Goal: Check status: Check status

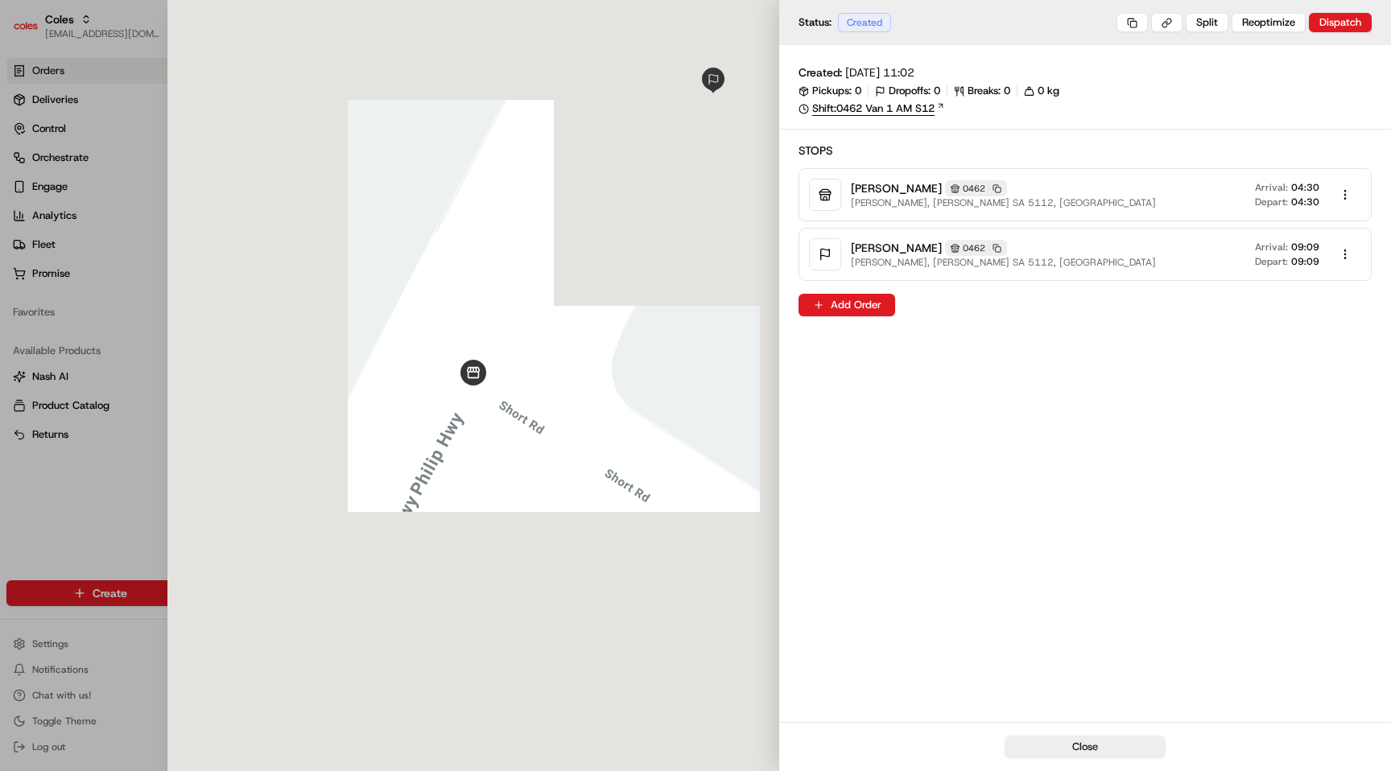
click at [911, 106] on link "Shift: 0462 Van 1 AM S12" at bounding box center [1084, 108] width 573 height 14
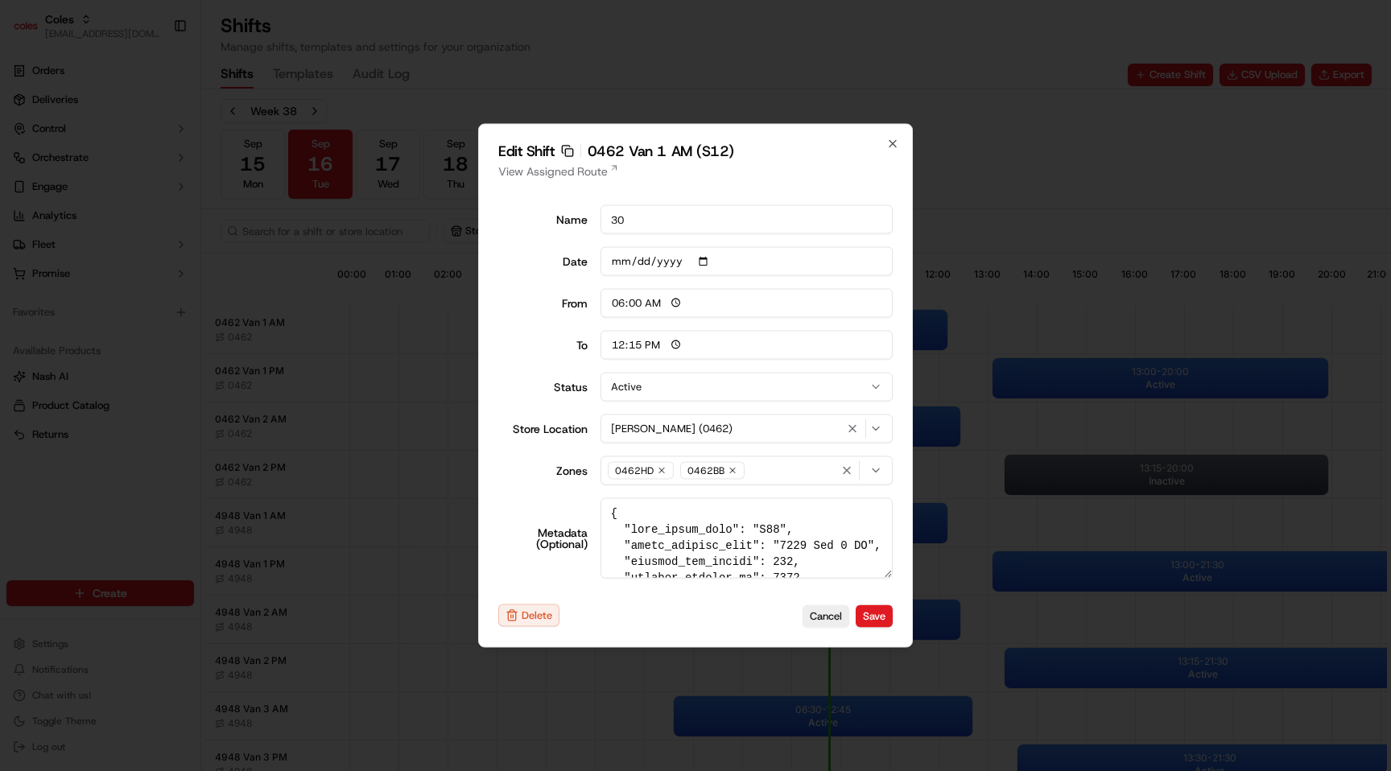
click at [564, 151] on icon "button" at bounding box center [567, 151] width 13 height 13
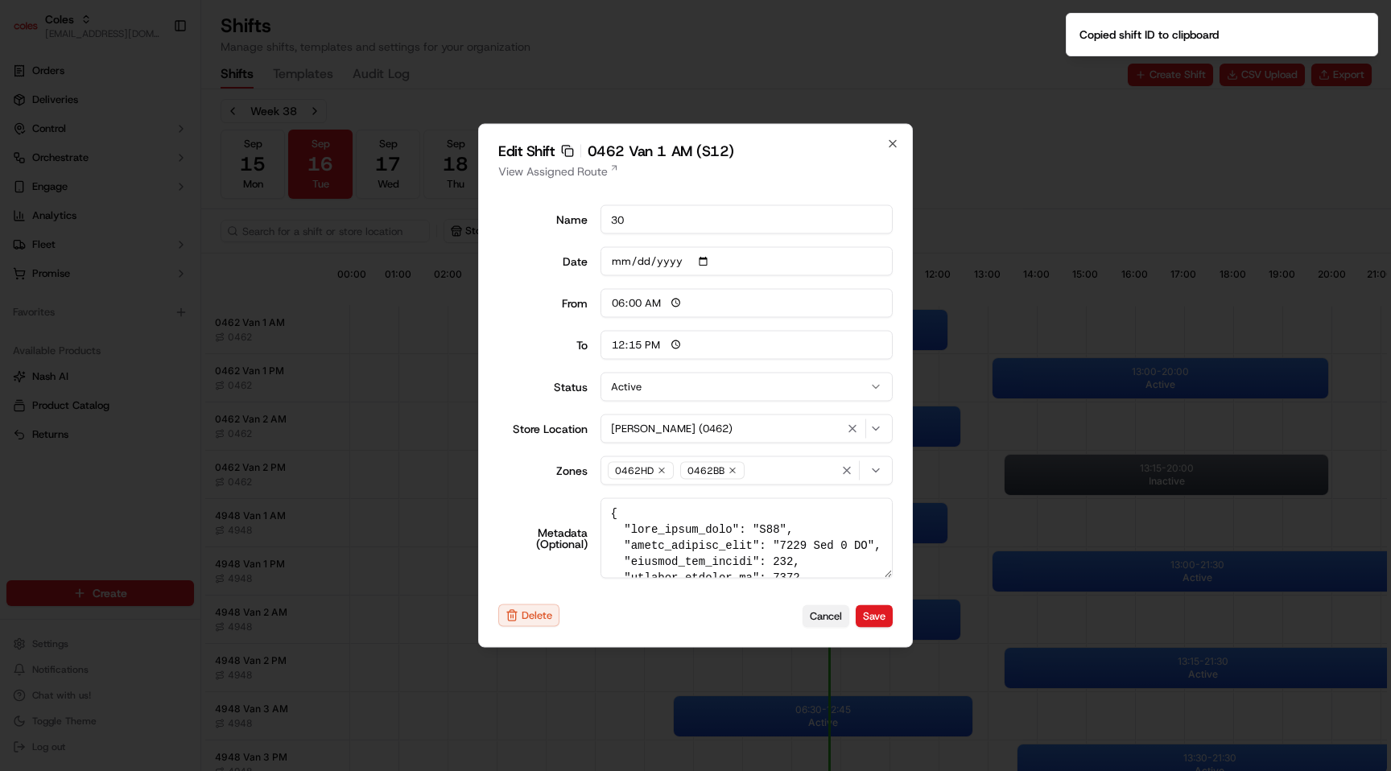
click at [814, 614] on button "Cancel" at bounding box center [825, 615] width 47 height 23
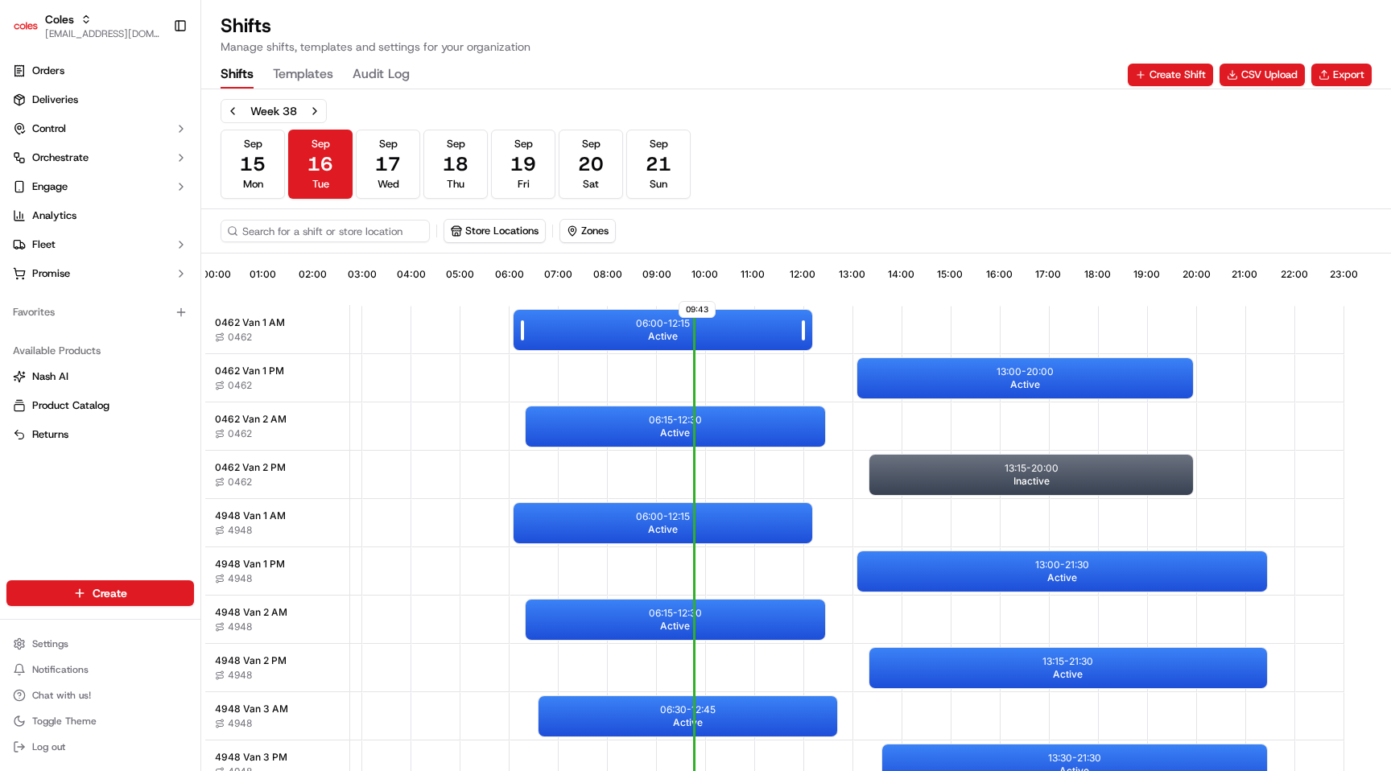
scroll to position [0, 150]
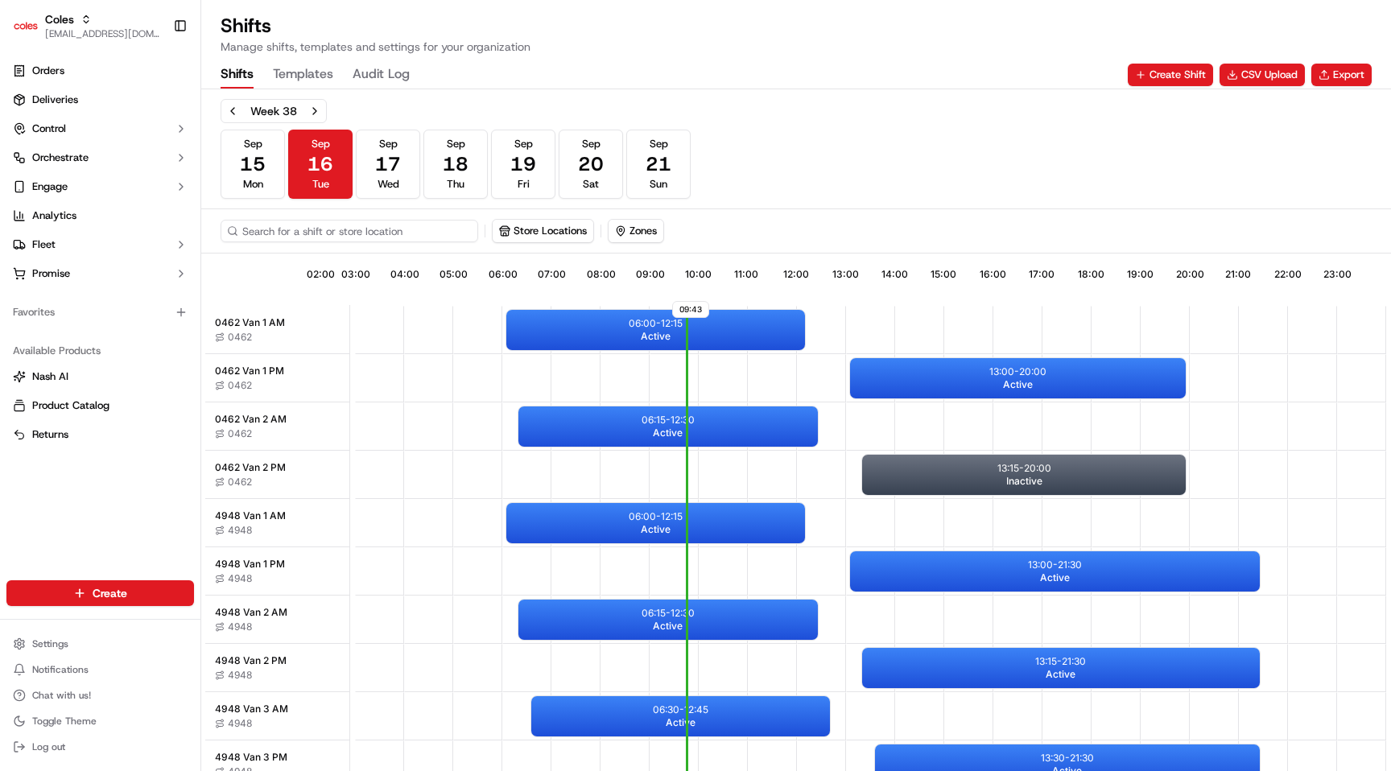
click at [370, 231] on input at bounding box center [349, 231] width 258 height 23
paste input "sft_YKyga6ADhnCUeVojNoZqUo"
type input "sft_YKyga6ADhnCUeVojNoZqUo"
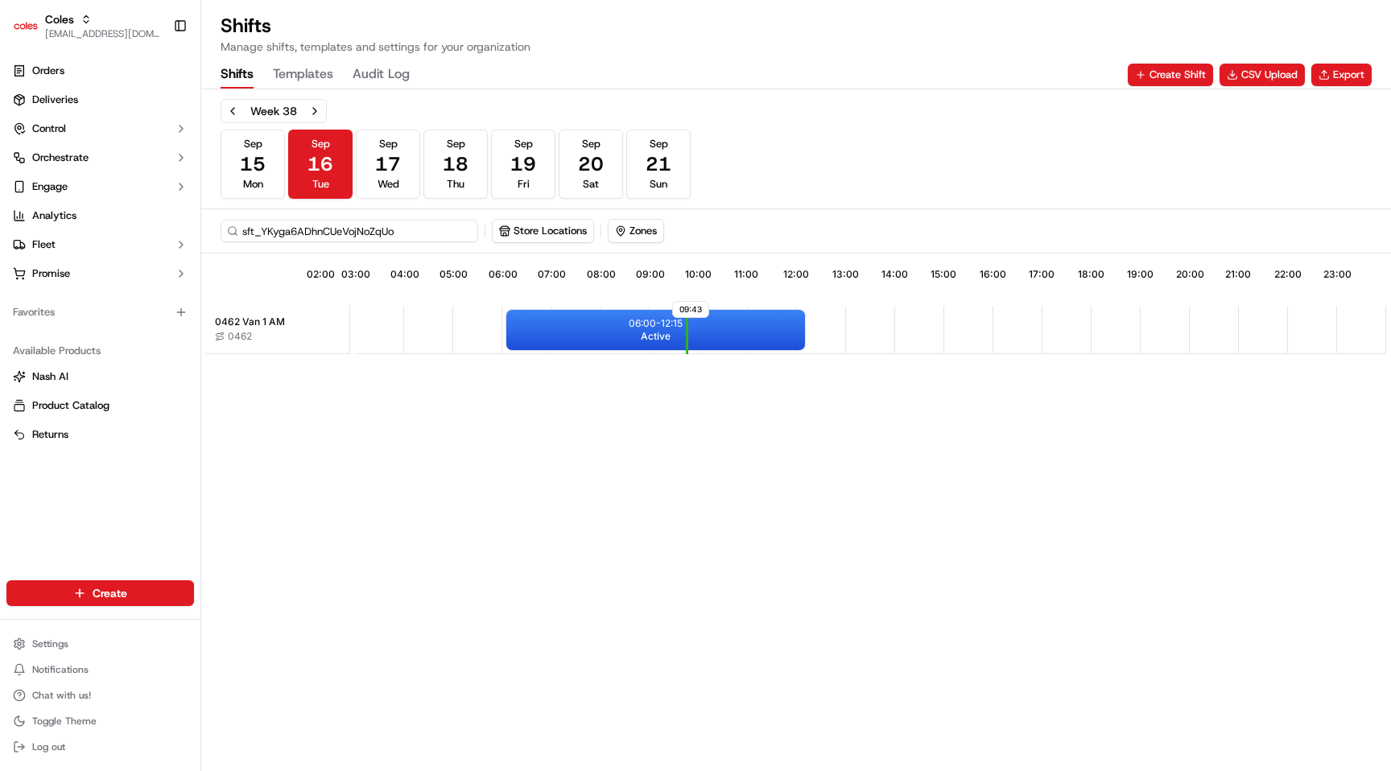
scroll to position [0, 142]
click at [602, 340] on div "06:00 - 12:15 Active" at bounding box center [655, 330] width 299 height 40
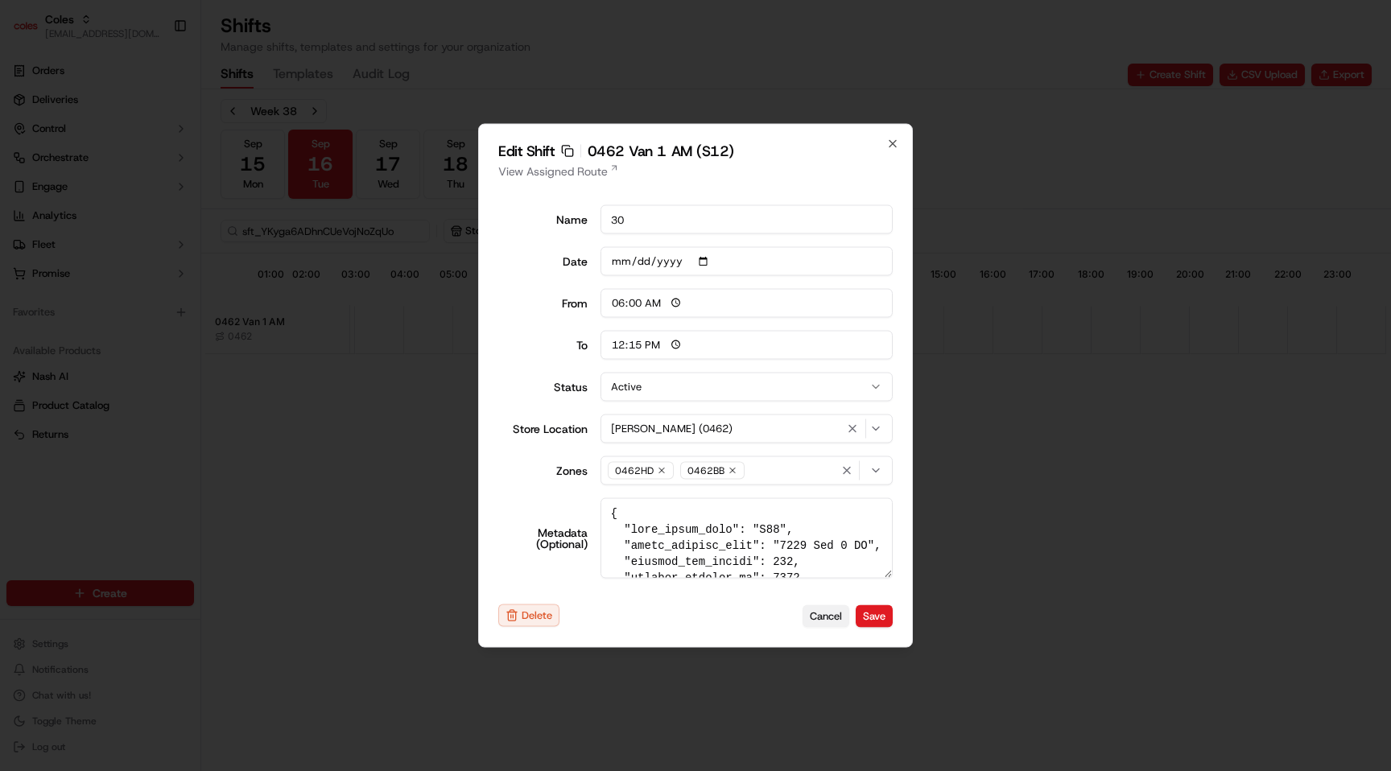
click at [822, 625] on button "Cancel" at bounding box center [825, 615] width 47 height 23
type input "14:00"
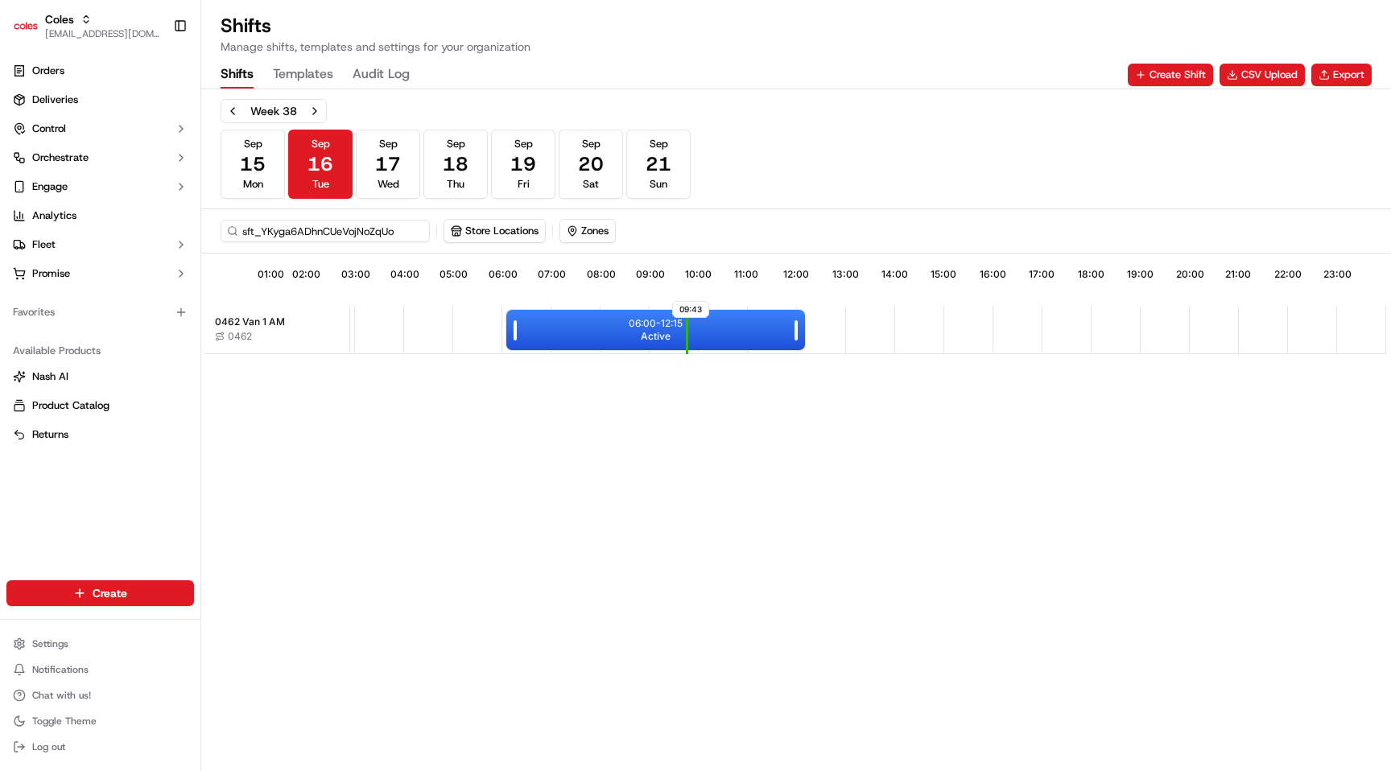
click at [558, 320] on div "06:00 - 12:15 Active" at bounding box center [655, 330] width 299 height 40
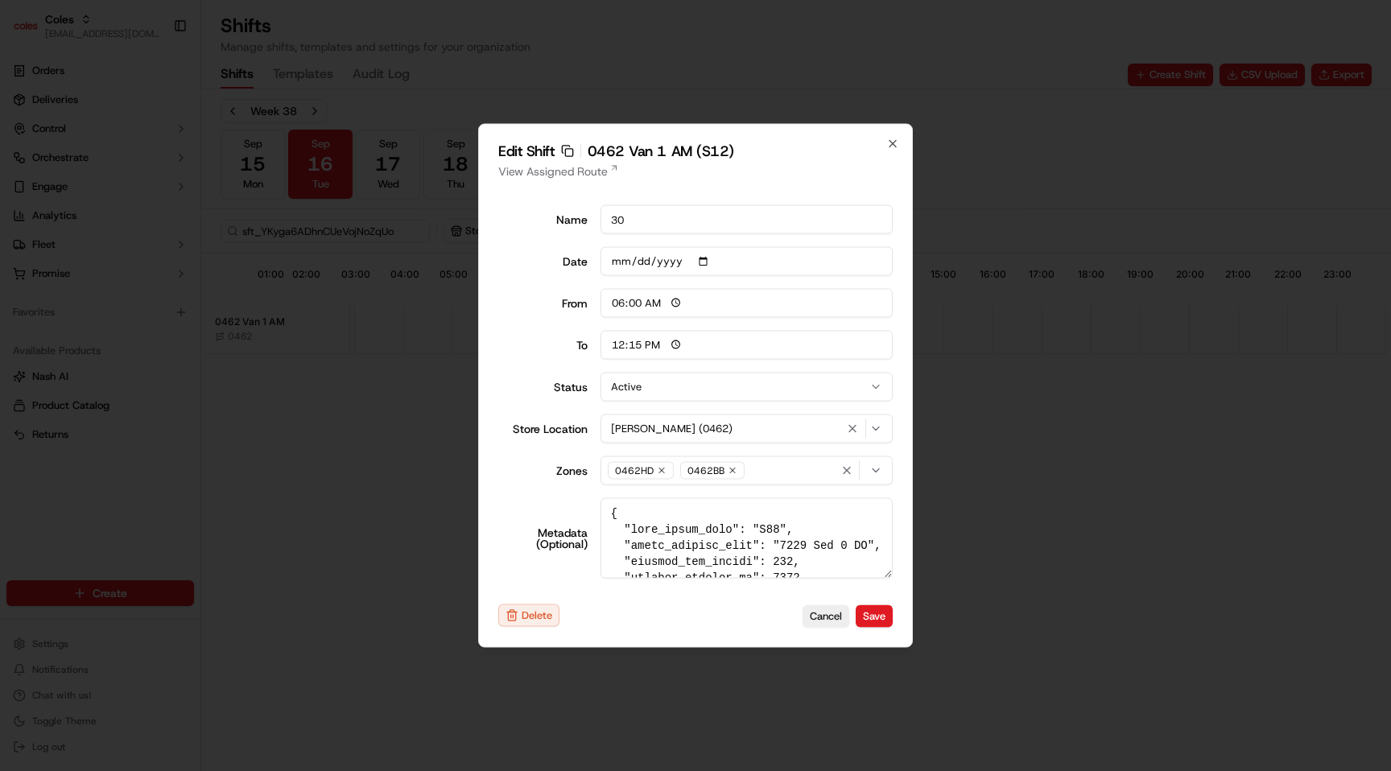
type input "14:00"
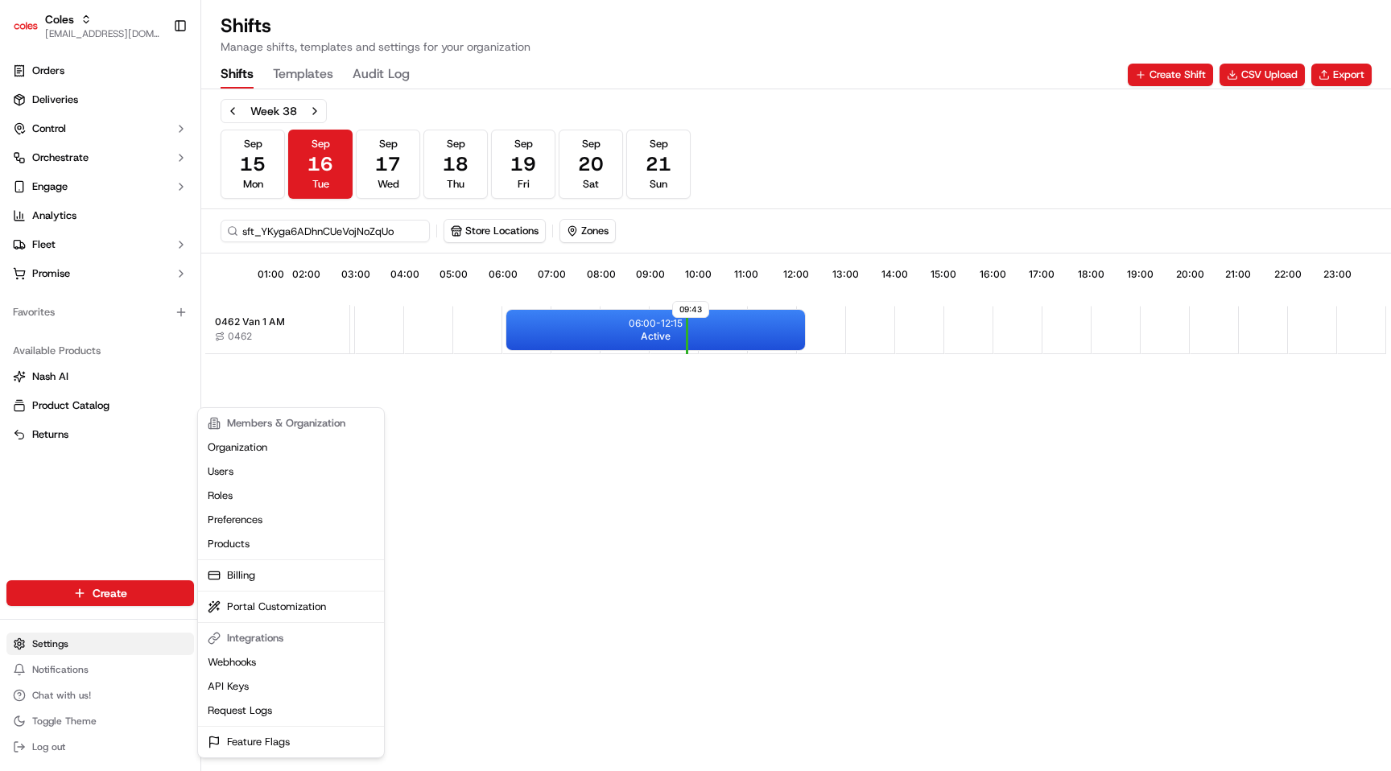
click at [150, 645] on html "Coles maksim@usenash.com Toggle Sidebar Orders Deliveries Control Orchestrate E…" at bounding box center [695, 385] width 1391 height 771
click at [488, 407] on html "Coles maksim@usenash.com Toggle Sidebar Orders Deliveries Control Orchestrate E…" at bounding box center [695, 385] width 1391 height 771
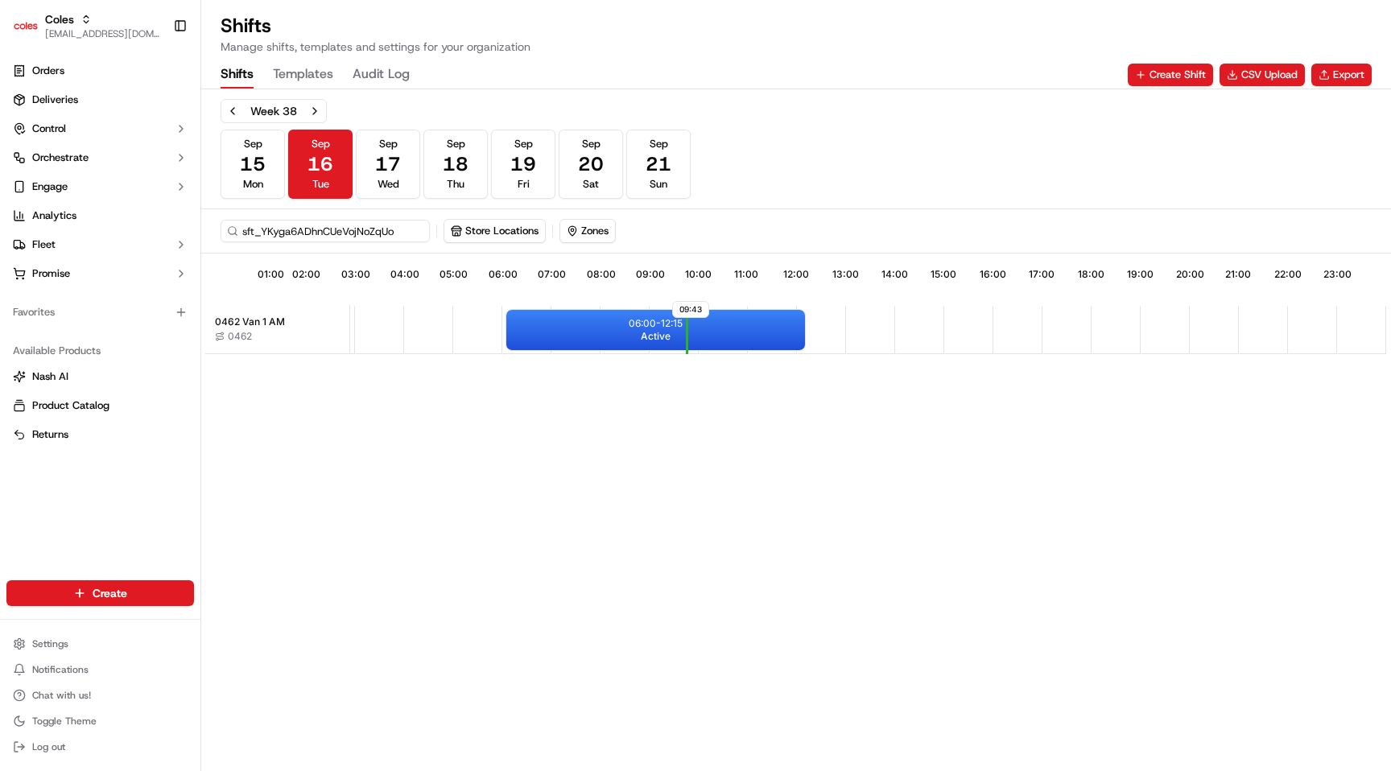
click at [385, 64] on Log "Audit Log" at bounding box center [380, 74] width 57 height 27
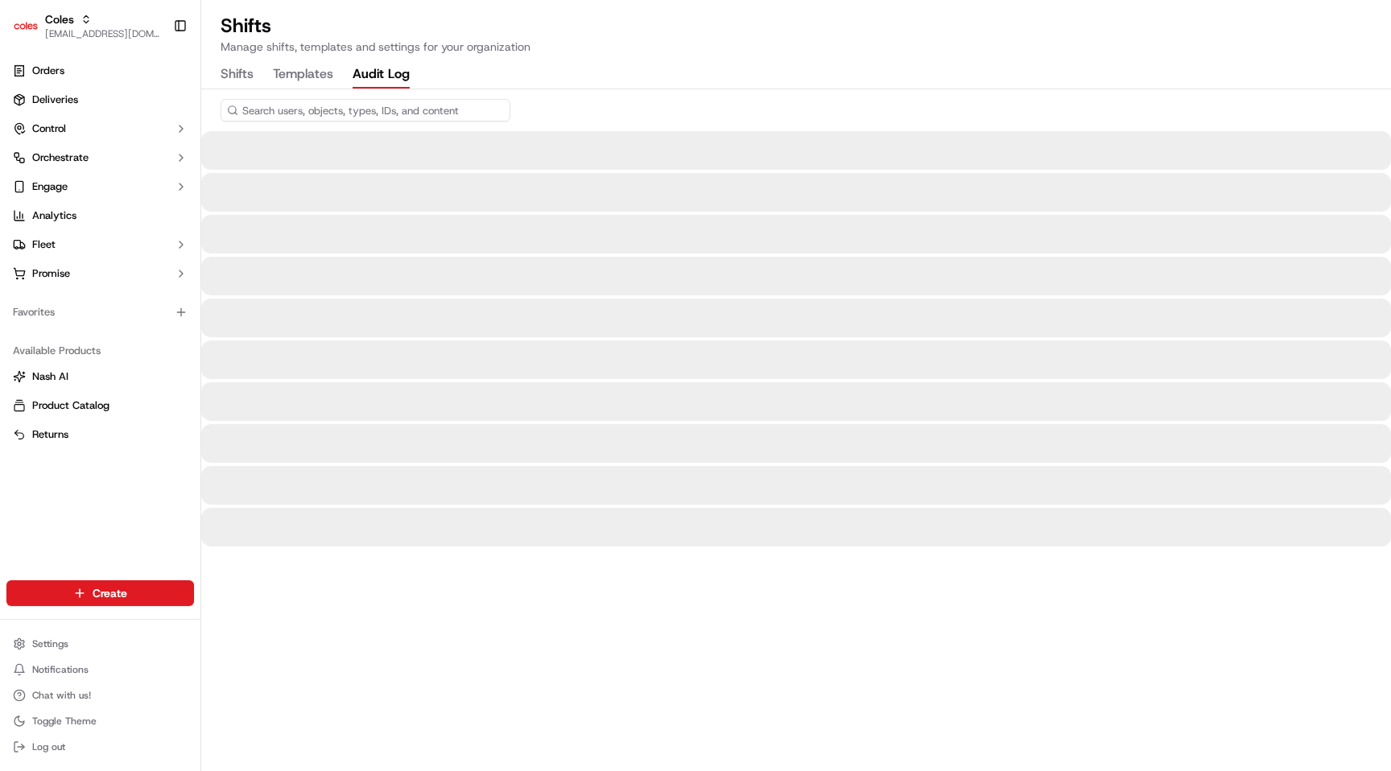
click at [367, 105] on input at bounding box center [365, 110] width 290 height 23
paste input "sft_YKyga6ADhnCUeVojNoZqUo"
type input "sft_YKyga6ADhnCUeVojNoZqUo"
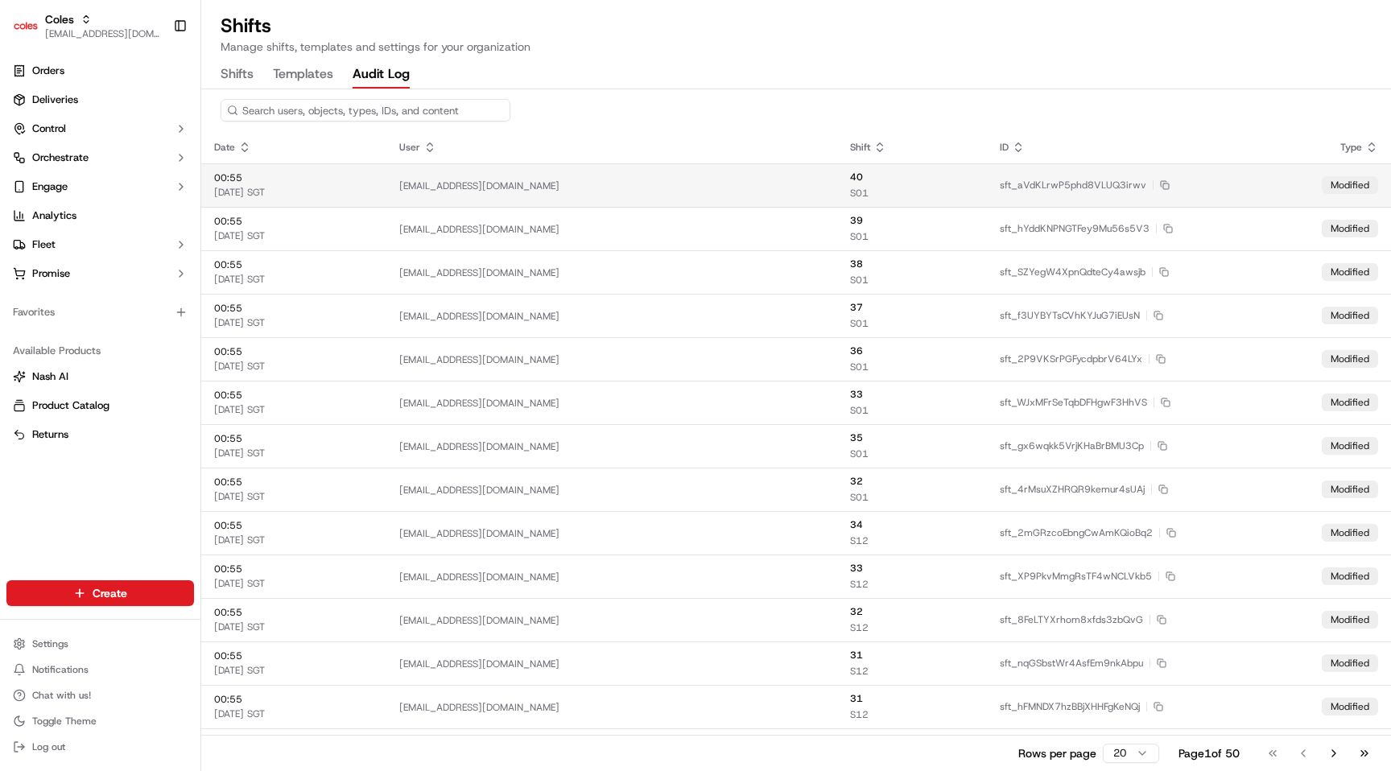
click at [1164, 184] on icon "button" at bounding box center [1165, 185] width 10 height 10
click at [355, 104] on input at bounding box center [365, 110] width 290 height 23
paste input "sft_aVdKLrwP5phd8VLUQ3irwv"
type input "sft_aVdKLrwP5phd8VLUQ3irwv"
click at [1360, 749] on button "Go to last page" at bounding box center [1363, 753] width 27 height 23
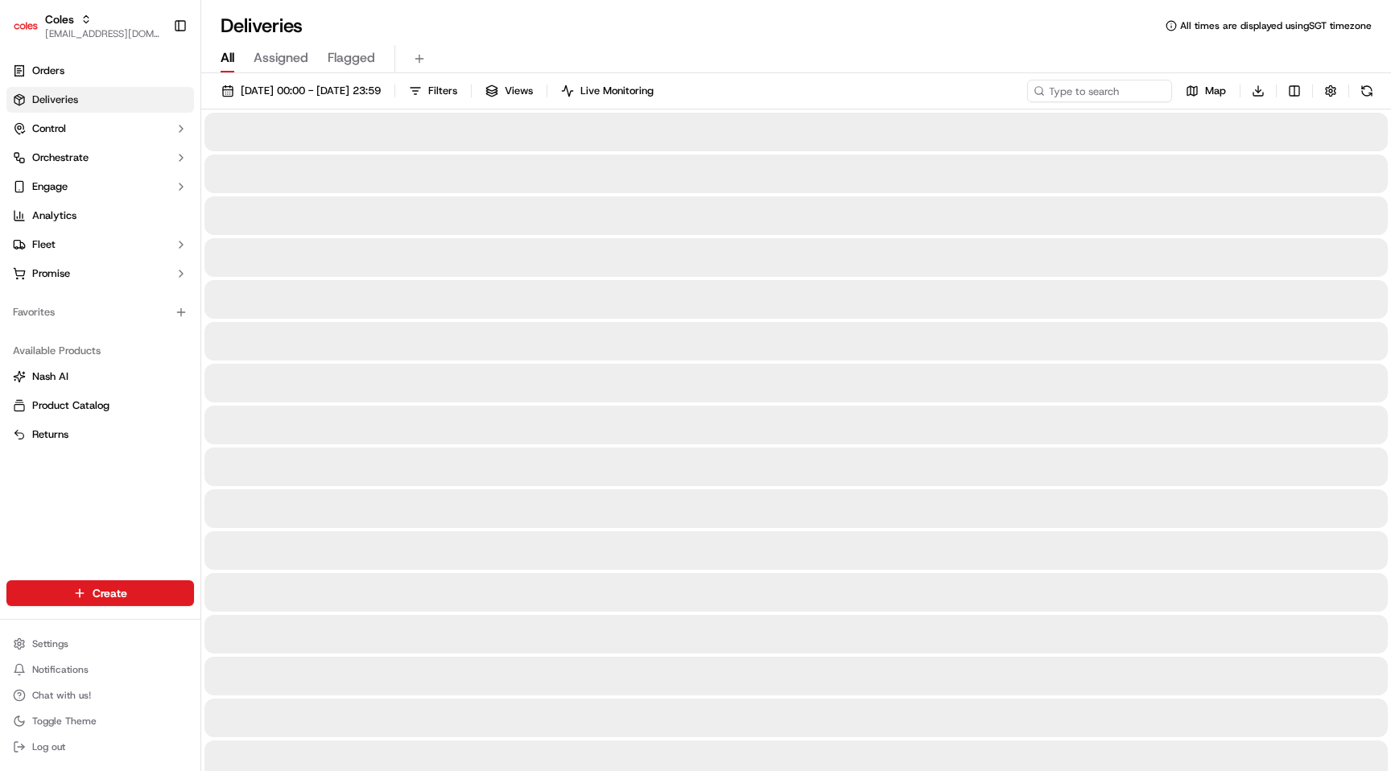
click at [50, 101] on span "Deliveries" at bounding box center [55, 100] width 46 height 14
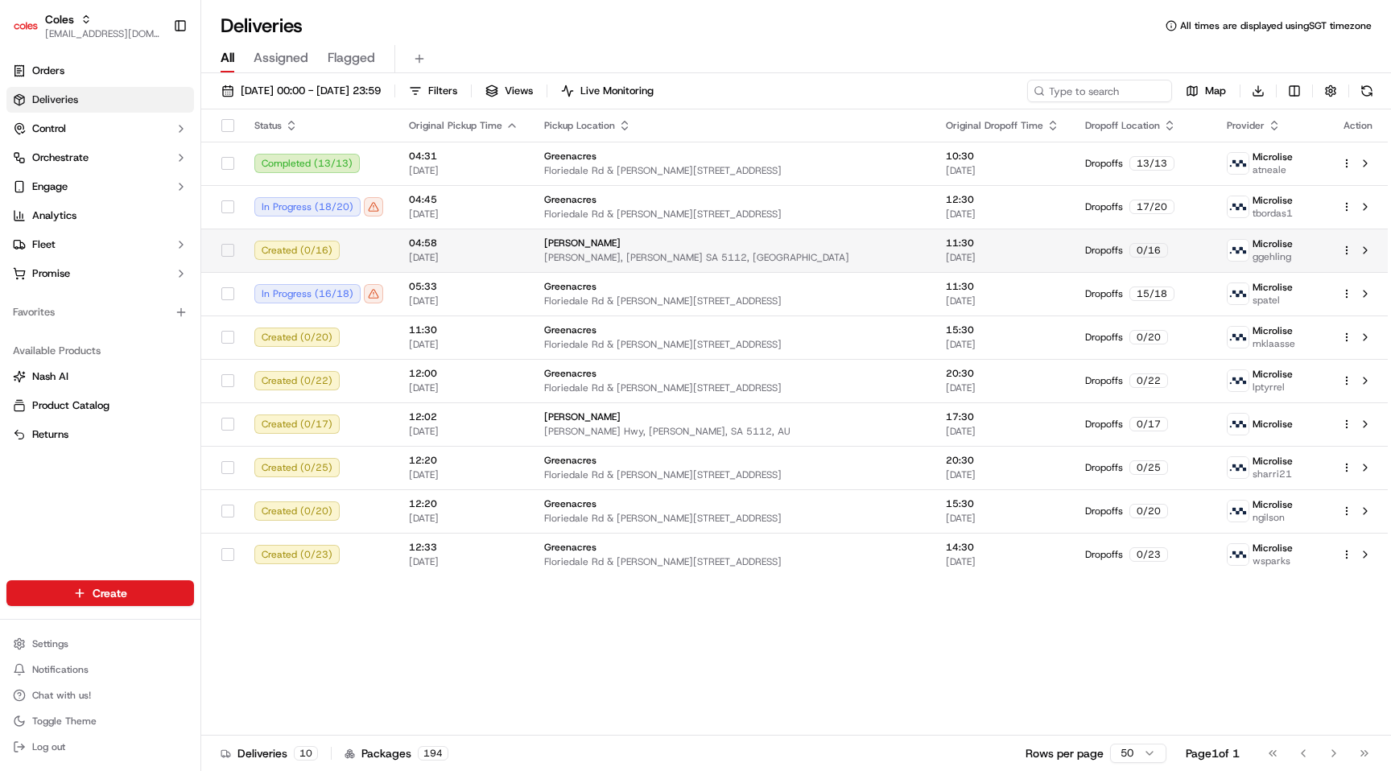
click at [698, 246] on div "Elizabeth" at bounding box center [732, 243] width 376 height 13
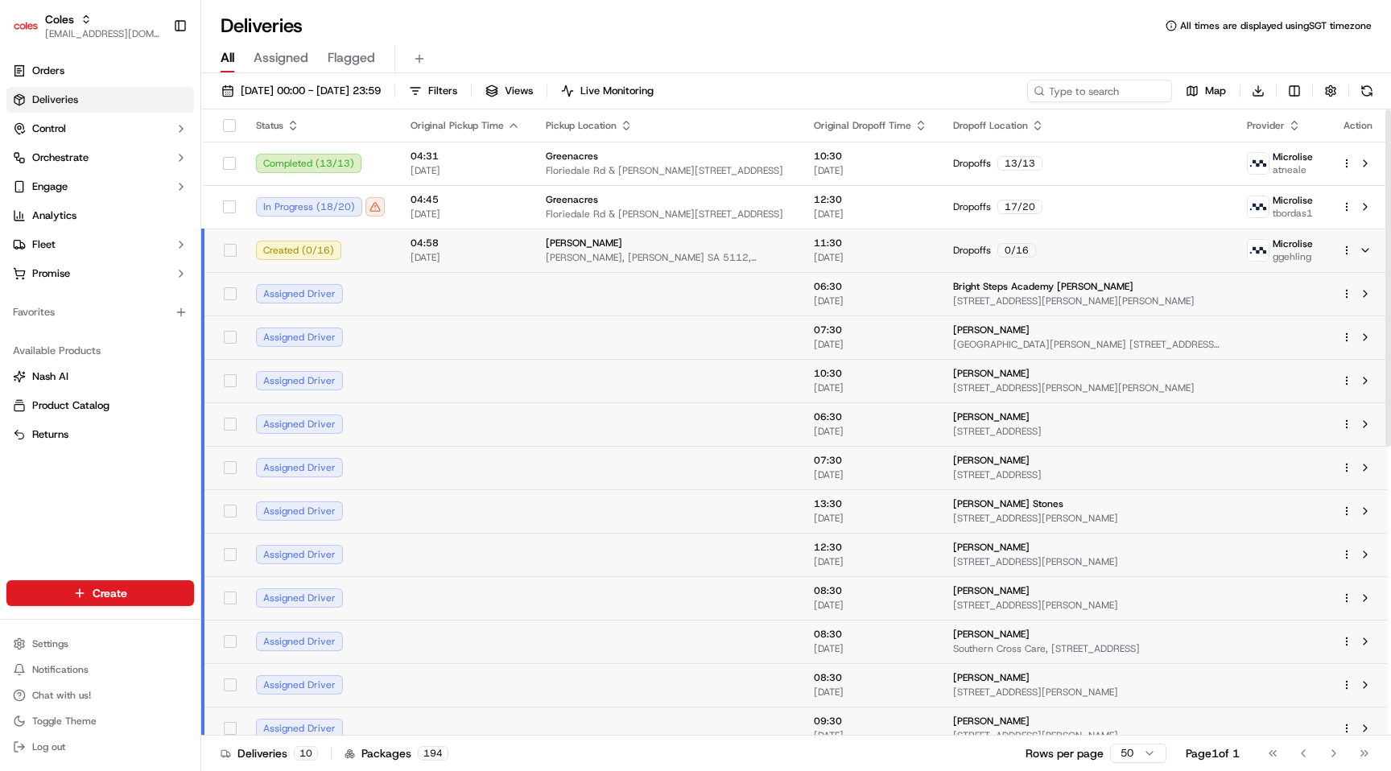
click at [1350, 246] on html "Coles maksim@usenash.com Toggle Sidebar Orders Deliveries Control Orchestrate E…" at bounding box center [695, 385] width 1391 height 771
click at [1274, 299] on span "Delivery Details" at bounding box center [1276, 301] width 72 height 13
click at [1307, 301] on span "Delivery Details" at bounding box center [1276, 301] width 72 height 13
